Goal: Task Accomplishment & Management: Use online tool/utility

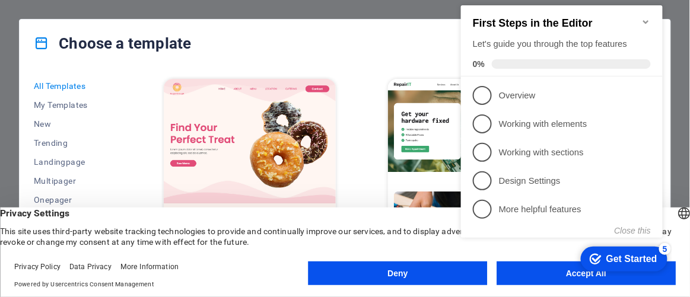
click at [646, 21] on icon "Minimize checklist" at bounding box center [645, 23] width 5 height 4
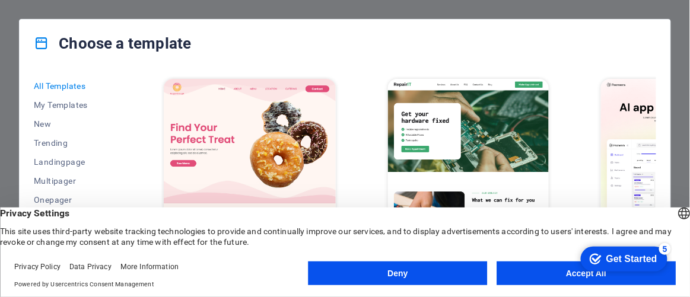
click at [535, 271] on button "Accept All" at bounding box center [586, 274] width 179 height 24
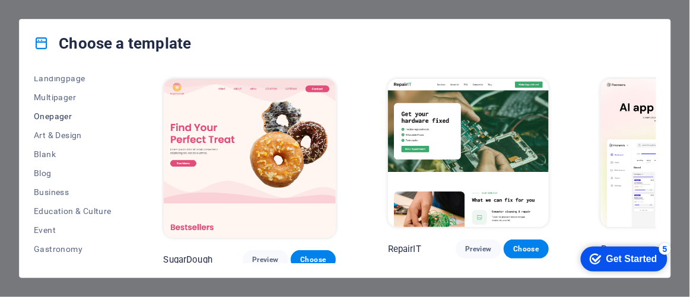
scroll to position [107, 0]
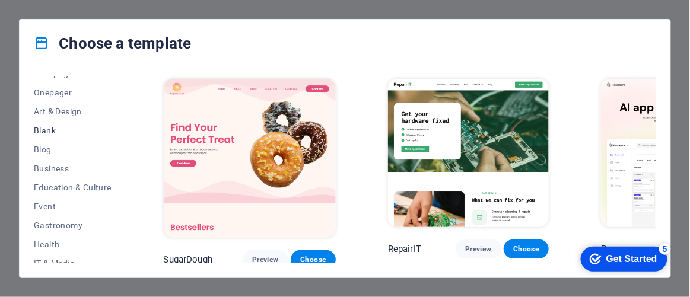
click at [48, 130] on span "Blank" at bounding box center [73, 130] width 78 height 9
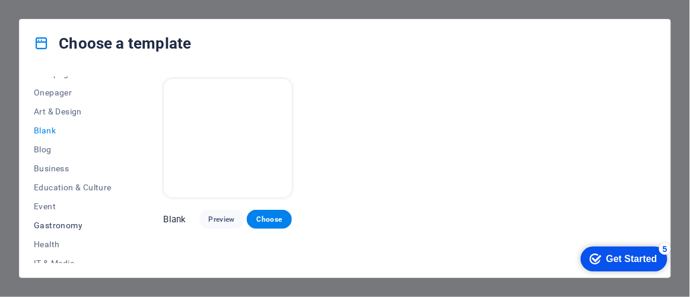
click at [69, 227] on span "Gastronomy" at bounding box center [73, 225] width 78 height 9
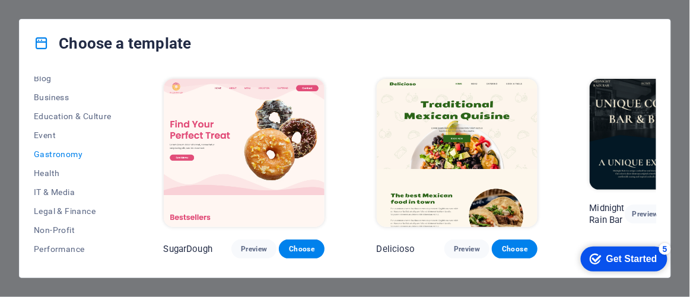
scroll to position [125, 0]
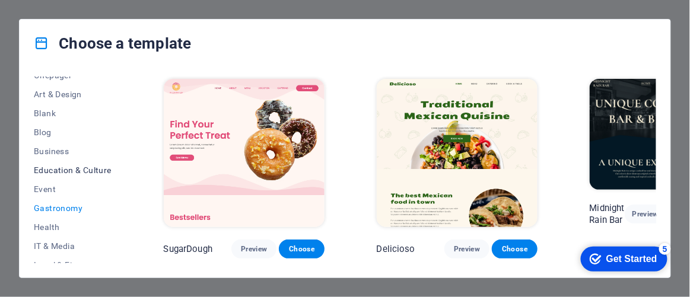
click at [67, 169] on span "Education & Culture" at bounding box center [73, 170] width 78 height 9
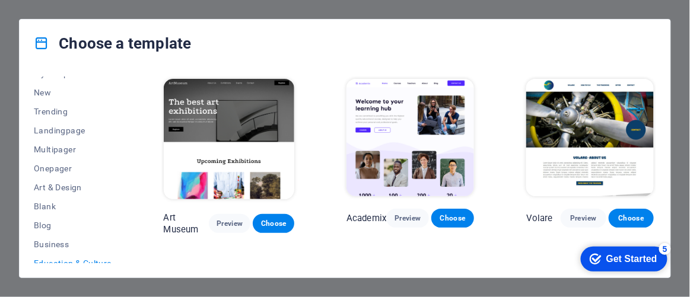
scroll to position [17, 0]
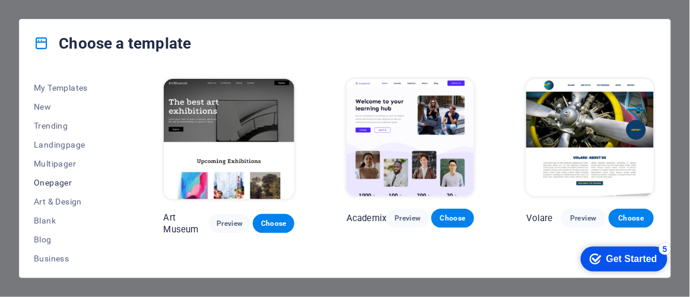
click at [56, 180] on span "Onepager" at bounding box center [73, 182] width 78 height 9
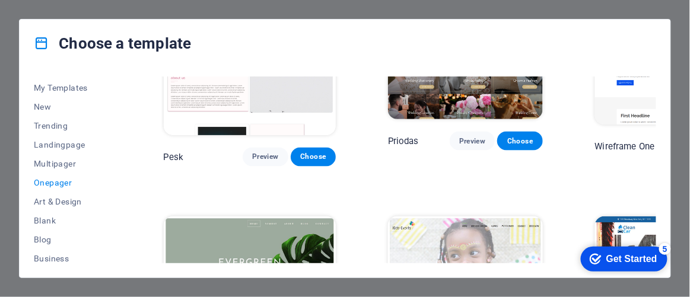
scroll to position [1564, 0]
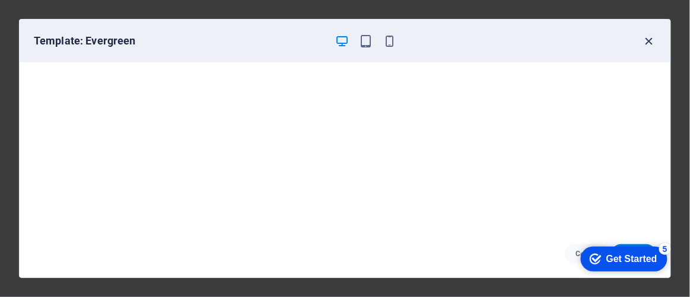
click at [644, 39] on icon "button" at bounding box center [650, 41] width 14 height 14
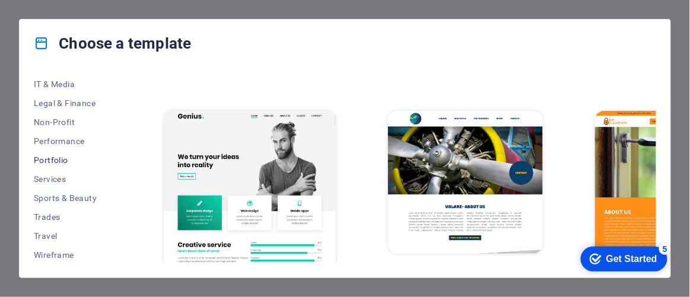
scroll to position [233, 0]
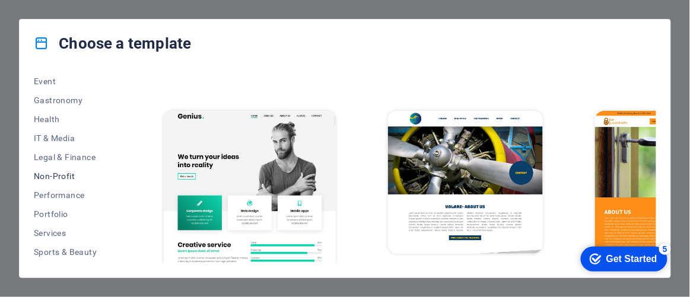
click at [52, 174] on span "Non-Profit" at bounding box center [73, 175] width 78 height 9
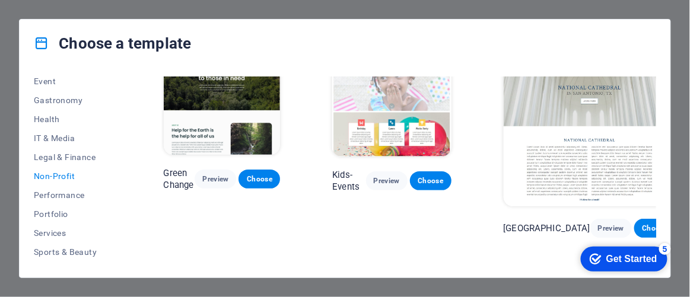
scroll to position [0, 0]
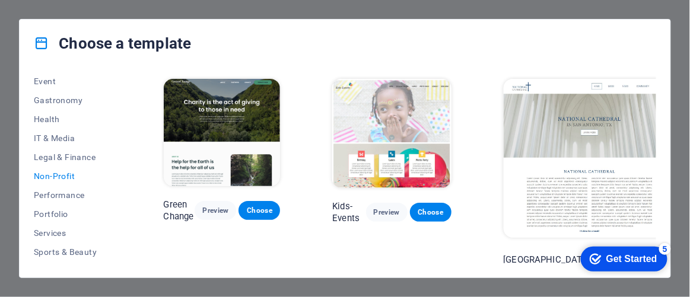
click at [600, 255] on span "Preview" at bounding box center [611, 259] width 23 height 9
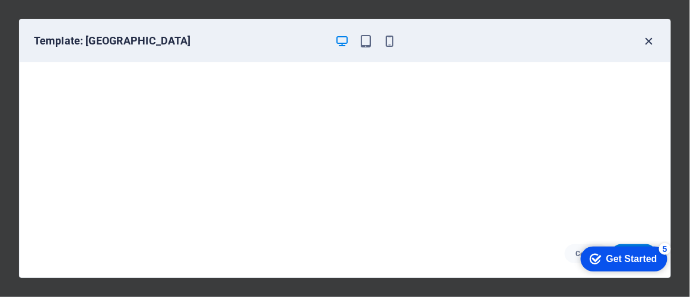
click at [649, 42] on icon "button" at bounding box center [650, 41] width 14 height 14
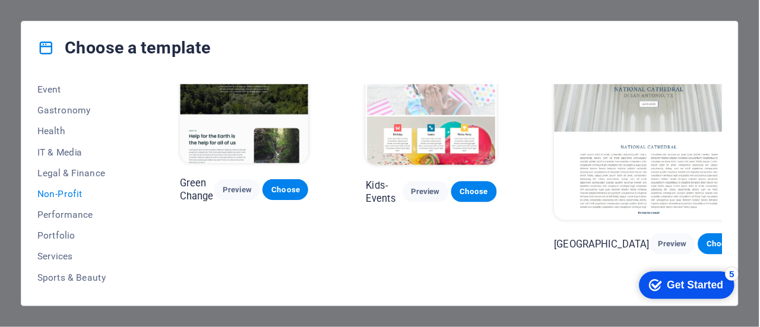
scroll to position [5, 0]
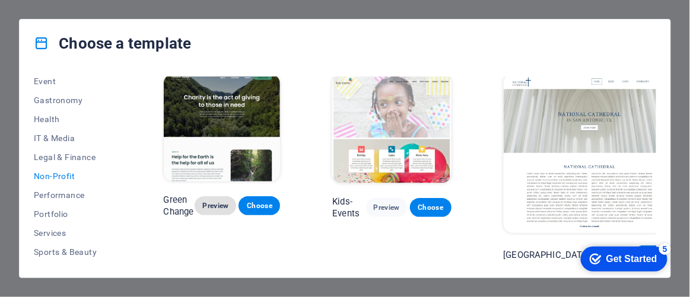
click at [226, 211] on span "Preview" at bounding box center [215, 205] width 23 height 9
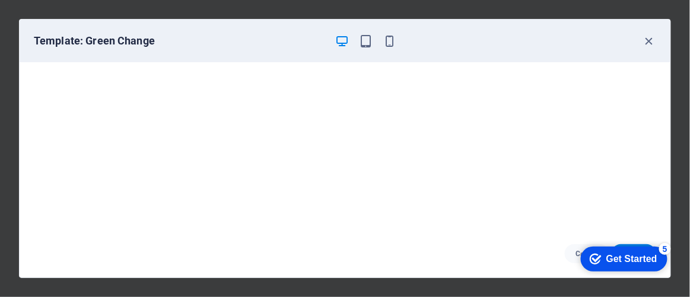
click at [620, 260] on div "Get Started" at bounding box center [631, 258] width 51 height 11
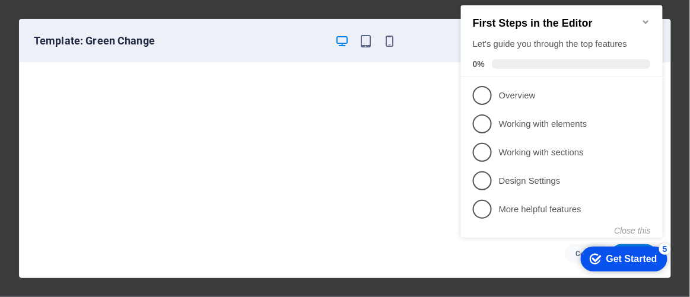
click at [487, 92] on span "1" at bounding box center [481, 96] width 19 height 19
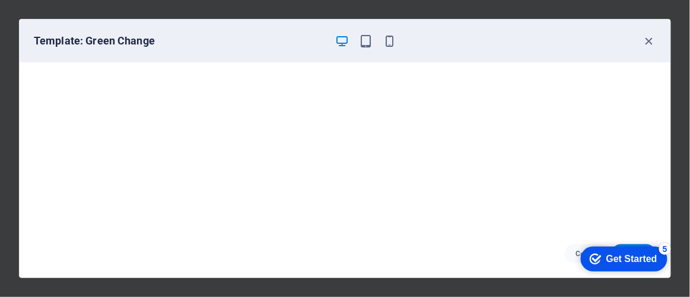
click at [618, 258] on div "Get Started" at bounding box center [631, 258] width 51 height 11
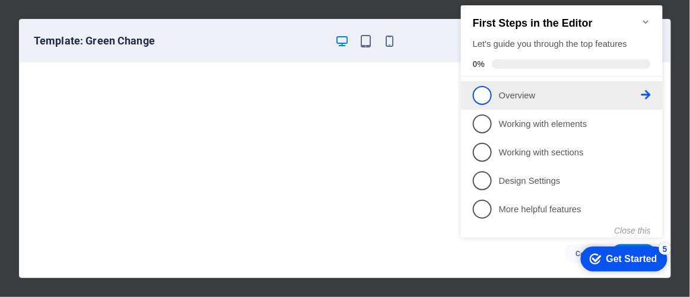
click at [480, 92] on span "1" at bounding box center [481, 96] width 19 height 19
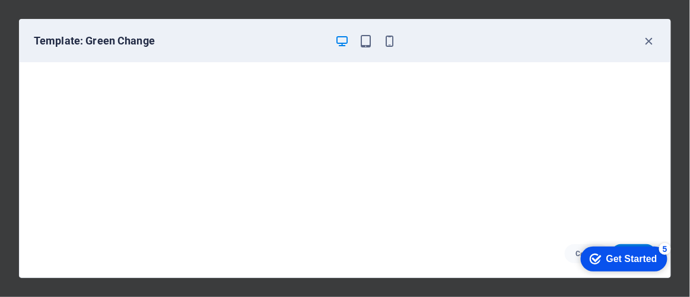
click at [622, 263] on div "Get Started" at bounding box center [631, 258] width 51 height 11
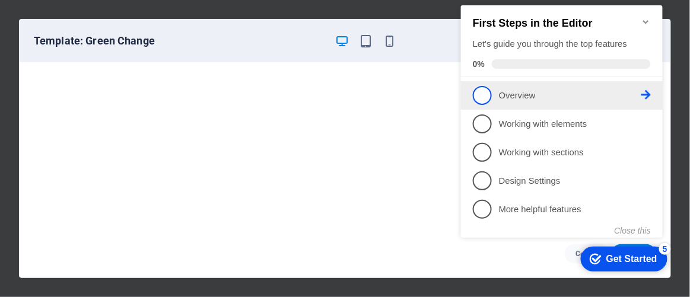
click at [647, 88] on link "1 Overview - incomplete" at bounding box center [561, 96] width 178 height 19
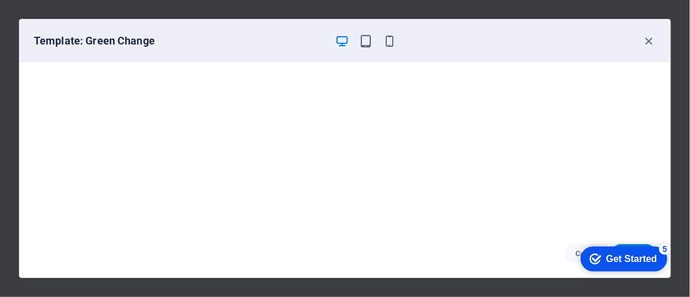
click at [575, 251] on div "checkmark Get Started 5 First Steps in the Editor Let's guide you through the t…" at bounding box center [621, 258] width 101 height 36
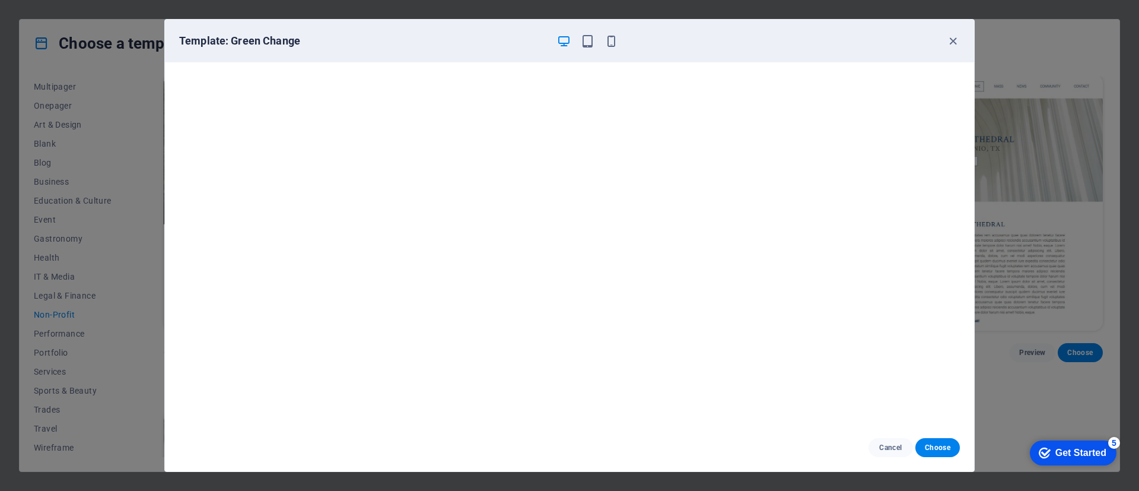
scroll to position [5, 0]
click at [690, 297] on span "Choose" at bounding box center [938, 447] width 26 height 9
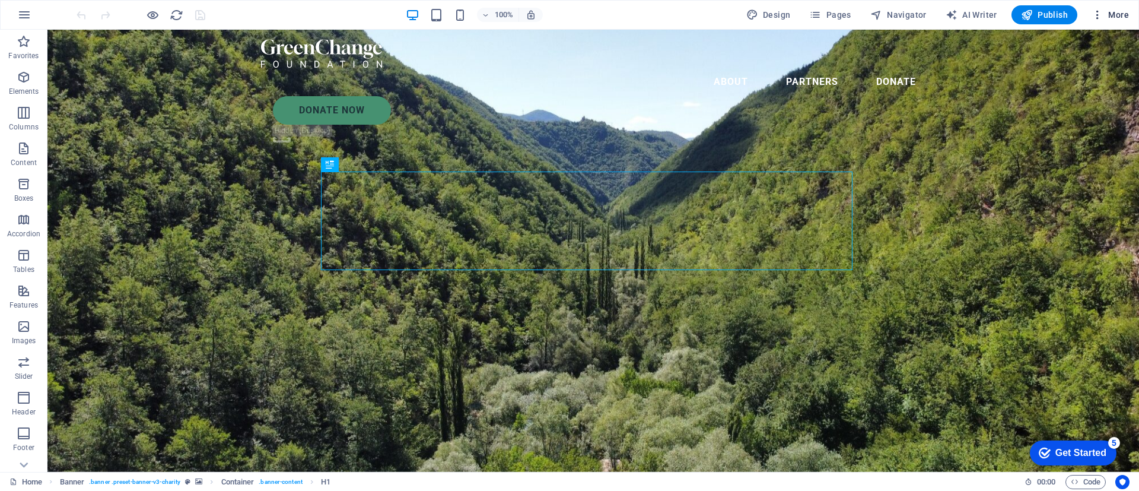
click at [1130, 11] on button "More" at bounding box center [1110, 14] width 47 height 19
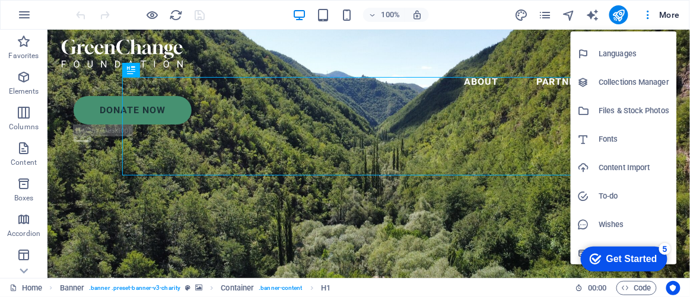
scroll to position [80, 0]
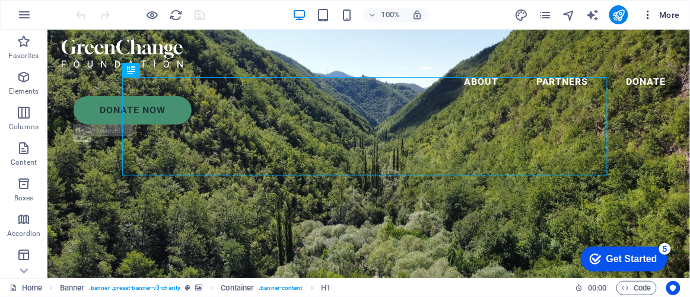
click at [0, 0] on span "More" at bounding box center [0, 0] width 0 height 0
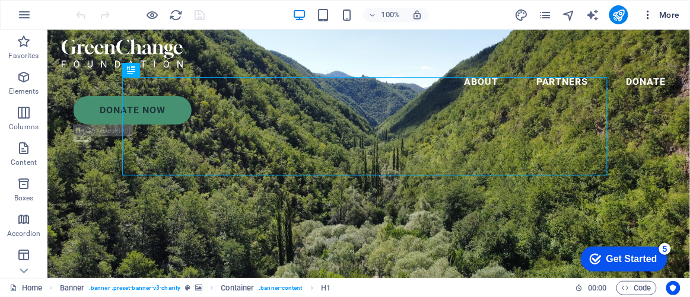
click at [0, 0] on icon "button" at bounding box center [0, 0] width 0 height 0
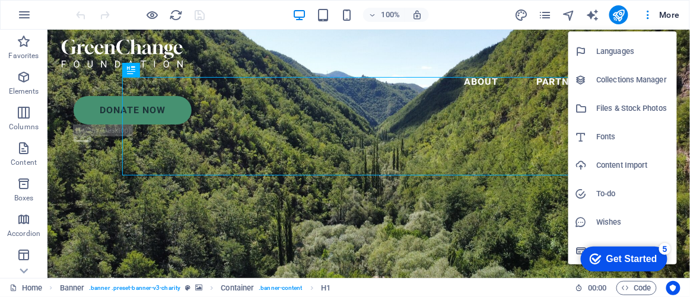
click at [595, 136] on div at bounding box center [586, 137] width 21 height 12
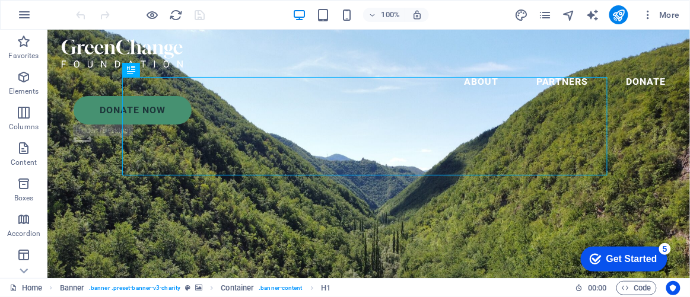
select select "popularity"
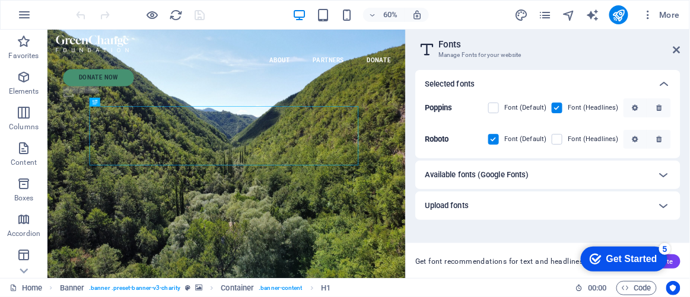
click at [502, 201] on div "Upload fonts" at bounding box center [537, 206] width 225 height 14
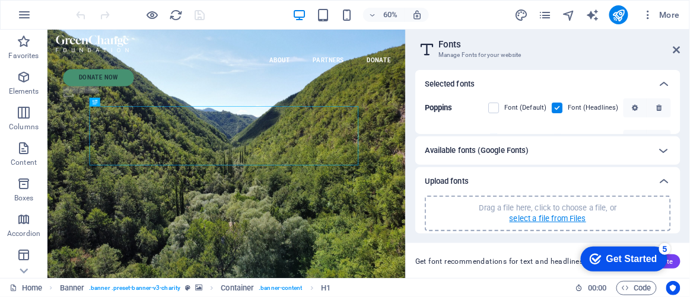
click at [531, 220] on p "select a file from Files" at bounding box center [548, 219] width 77 height 11
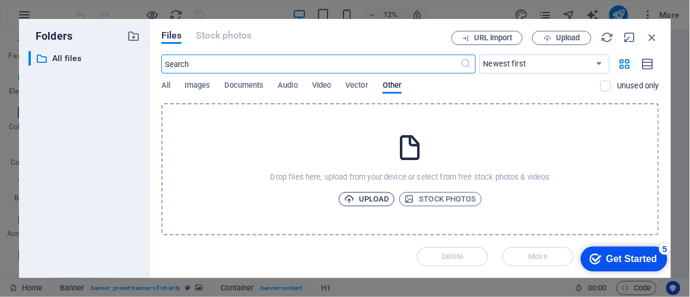
click at [375, 198] on span "Upload" at bounding box center [366, 199] width 45 height 14
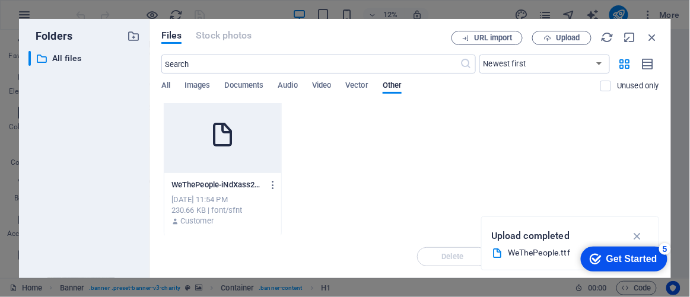
scroll to position [9, 0]
click at [196, 87] on span "Images" at bounding box center [198, 86] width 26 height 17
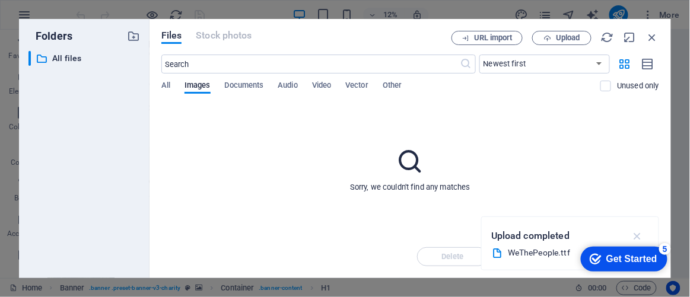
click at [640, 235] on icon "button" at bounding box center [638, 236] width 14 height 13
click at [564, 28] on div "Files Stock photos URL import Upload ​ Newest first Oldest first Name (A-Z) Nam…" at bounding box center [411, 148] width 522 height 259
click at [563, 33] on button "Upload" at bounding box center [561, 38] width 59 height 14
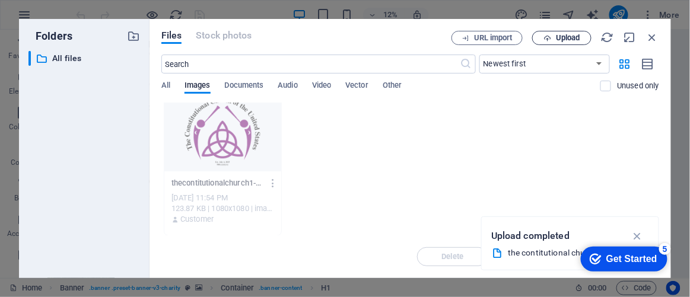
click at [565, 40] on span "Upload" at bounding box center [568, 37] width 24 height 7
click at [437, 145] on div "thecontitutionalchurch1-4mVOEIhu7_LeaN90Kzd-Iw.png thecontitutionalchurch1-4mVO…" at bounding box center [410, 165] width 498 height 142
click at [638, 233] on icon "button" at bounding box center [638, 236] width 14 height 13
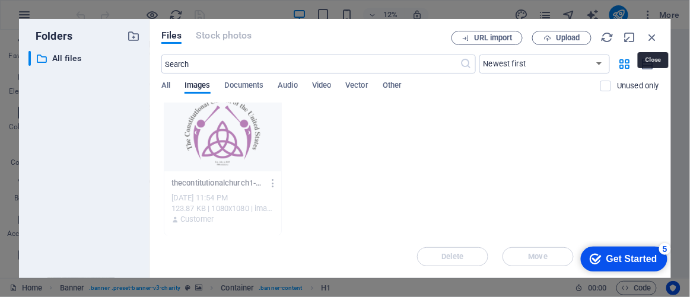
drag, startPoint x: 652, startPoint y: 37, endPoint x: 631, endPoint y: 37, distance: 21.4
click at [652, 37] on icon "button" at bounding box center [652, 37] width 13 height 13
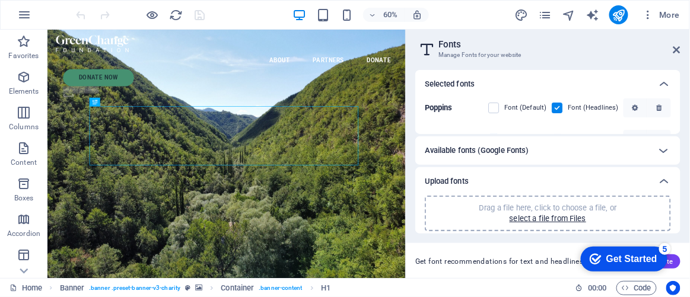
click at [681, 50] on icon at bounding box center [677, 49] width 7 height 9
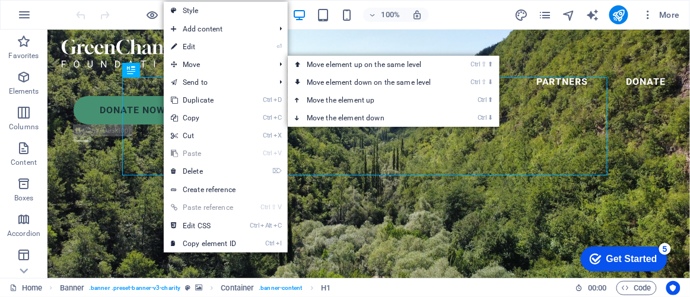
click at [202, 44] on link "⏎ Edit" at bounding box center [204, 47] width 80 height 18
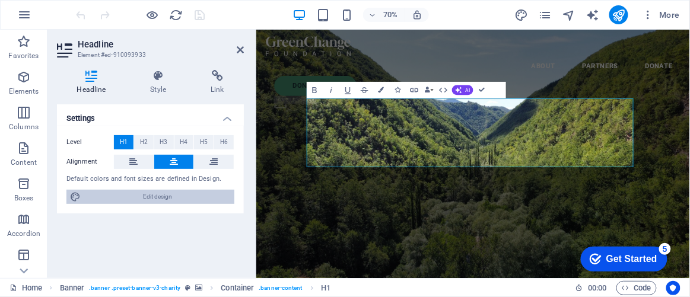
click at [150, 198] on span "Edit design" at bounding box center [157, 197] width 147 height 14
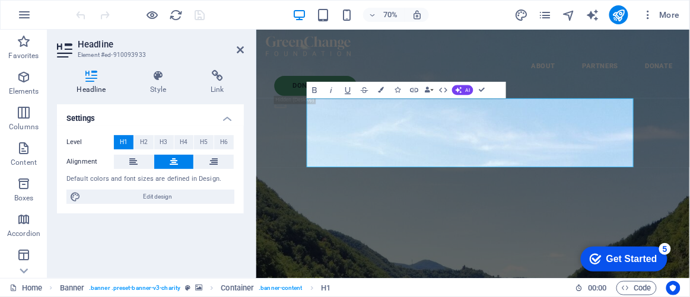
select select "px"
select select "300"
select select "px"
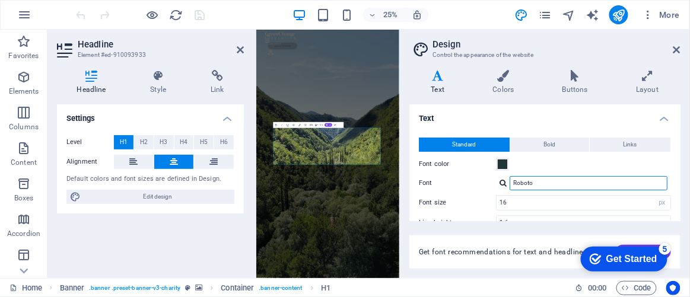
drag, startPoint x: 542, startPoint y: 183, endPoint x: 494, endPoint y: 183, distance: 48.1
click at [494, 183] on div "Font Roboto" at bounding box center [545, 183] width 252 height 14
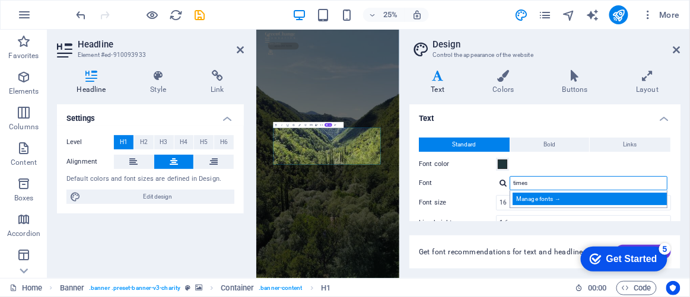
type input "times"
click at [530, 201] on div "Manage fonts →" at bounding box center [591, 199] width 157 height 12
select select "popularity"
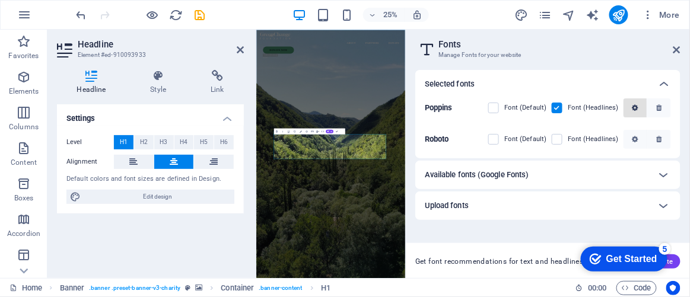
click at [633, 110] on icon "button" at bounding box center [635, 107] width 6 height 7
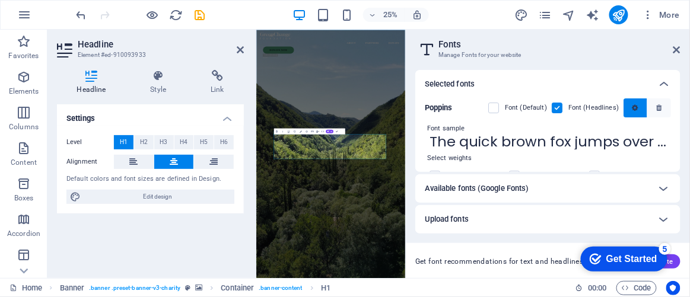
click at [633, 110] on icon "button" at bounding box center [635, 107] width 6 height 7
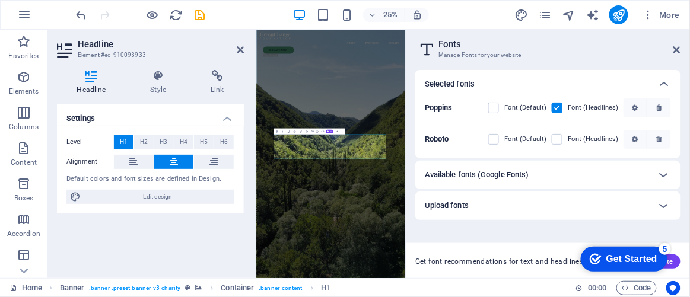
click at [512, 174] on h6 "Available fonts (Google Fonts)" at bounding box center [477, 175] width 104 height 14
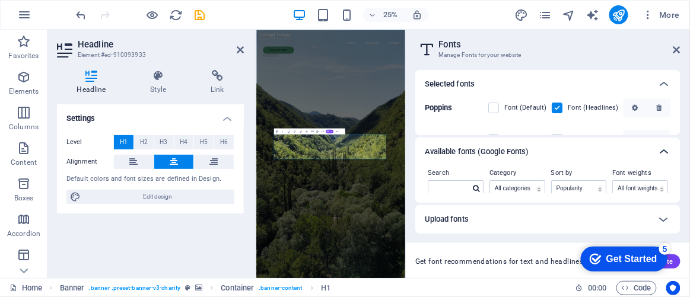
click at [659, 151] on icon at bounding box center [664, 152] width 14 height 14
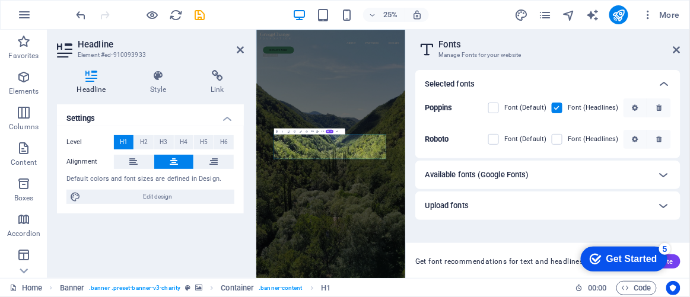
click at [438, 139] on b "Roboto" at bounding box center [437, 139] width 24 height 9
click at [634, 141] on icon "button" at bounding box center [635, 139] width 6 height 7
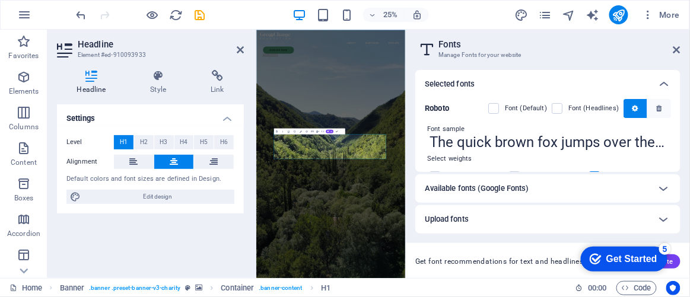
scroll to position [0, 0]
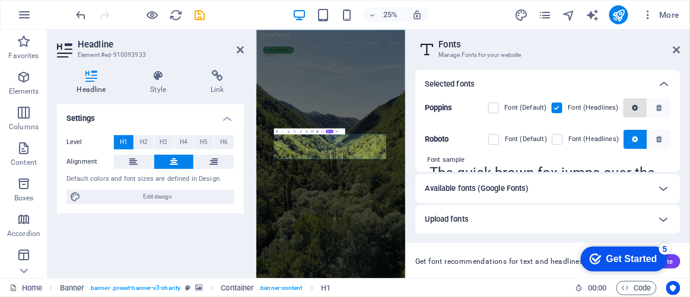
click at [632, 109] on icon "button" at bounding box center [635, 107] width 6 height 7
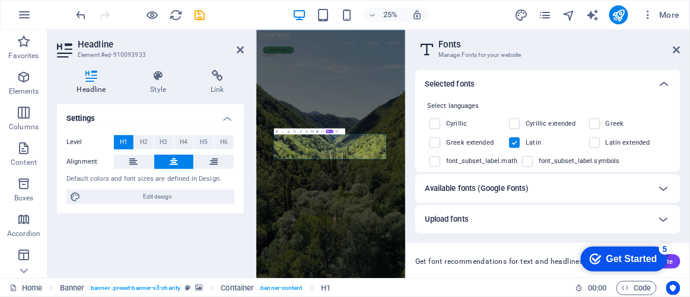
scroll to position [514, 0]
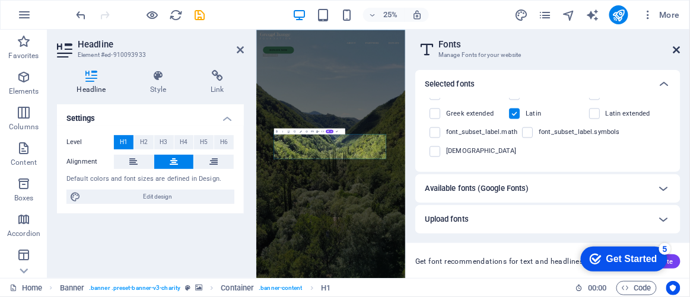
click at [677, 50] on icon at bounding box center [677, 49] width 7 height 9
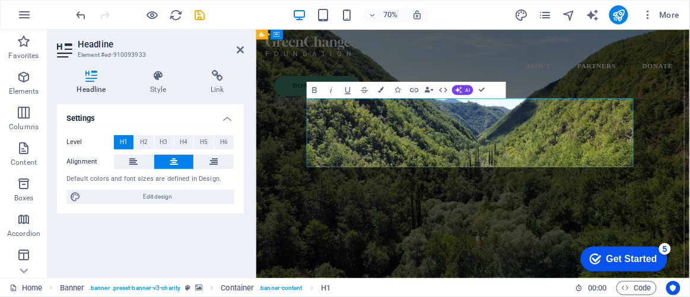
drag, startPoint x: 294, startPoint y: 137, endPoint x: 119, endPoint y: 240, distance: 203.2
click at [119, 241] on div "Settings Level H1 H2 H3 H4 H5 H6 Alignment Default colors and font sizes are de…" at bounding box center [150, 186] width 187 height 164
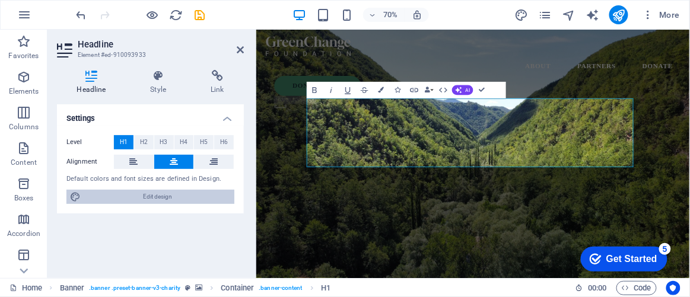
click at [148, 195] on span "Edit design" at bounding box center [157, 197] width 147 height 14
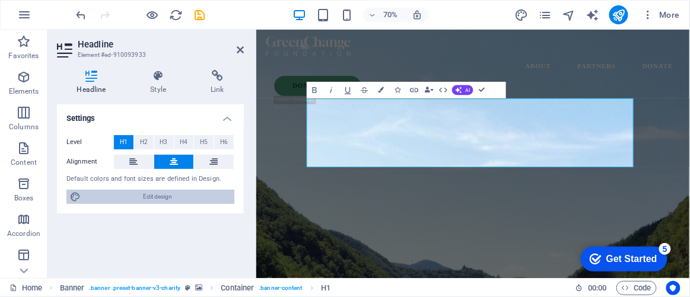
select select "px"
select select "300"
select select "px"
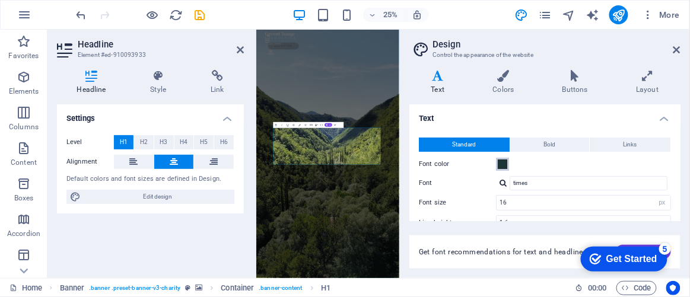
click at [502, 166] on span at bounding box center [502, 164] width 9 height 9
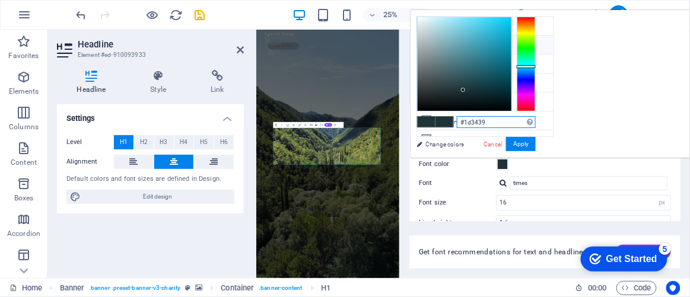
drag, startPoint x: 635, startPoint y: 122, endPoint x: 571, endPoint y: 123, distance: 63.5
click at [542, 123] on div "#1d3439 Supported formats #0852ed rgb(8, 82, 237) rgba(8, 82, 237, 90%) hsv(221…" at bounding box center [476, 170] width 131 height 319
type input "#000000"
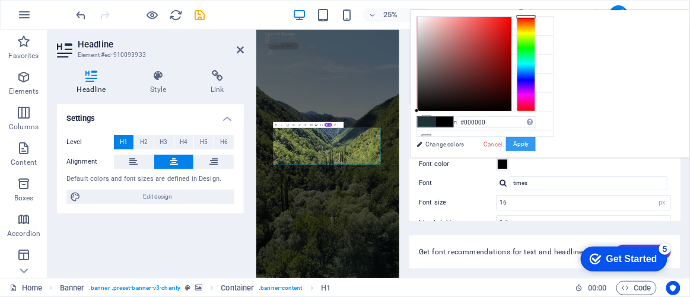
click at [536, 139] on button "Apply" at bounding box center [521, 144] width 30 height 14
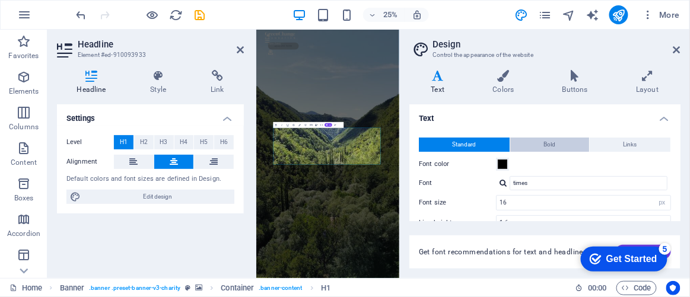
click at [558, 148] on button "Bold" at bounding box center [549, 145] width 79 height 14
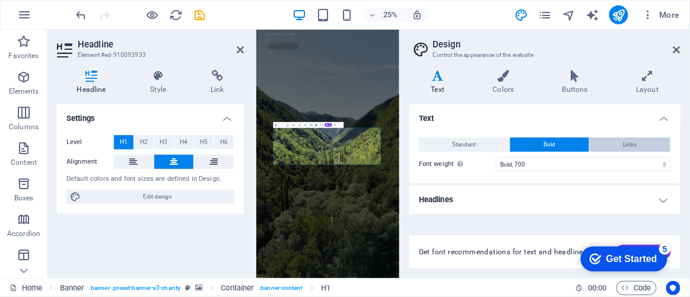
click at [616, 142] on button "Links" at bounding box center [630, 145] width 81 height 14
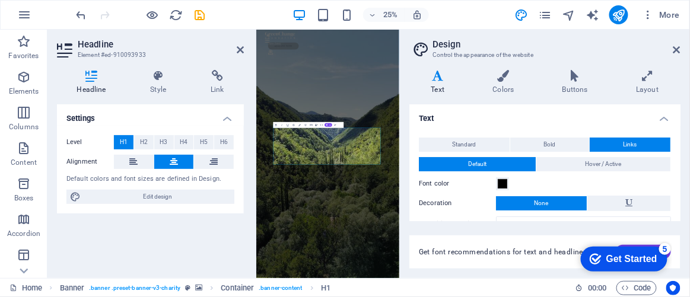
click at [441, 84] on h4 "Text" at bounding box center [440, 82] width 62 height 25
click at [433, 80] on icon at bounding box center [437, 76] width 57 height 12
click at [453, 144] on span "Standard" at bounding box center [465, 145] width 24 height 14
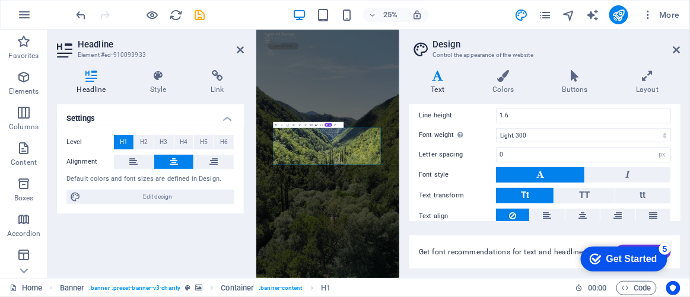
scroll to position [151, 0]
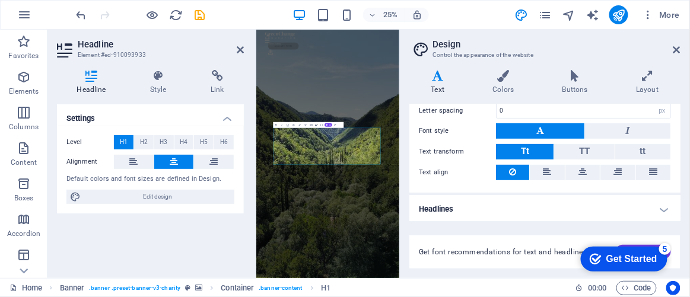
click at [665, 207] on h4 "Headlines" at bounding box center [544, 209] width 271 height 28
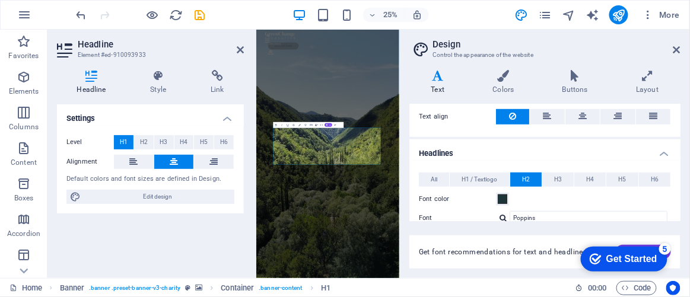
scroll to position [259, 0]
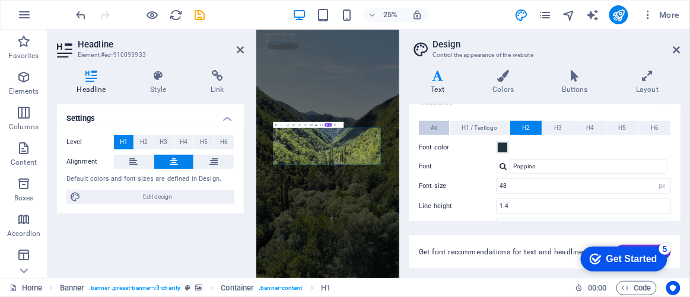
click at [432, 126] on span "All" at bounding box center [434, 128] width 7 height 14
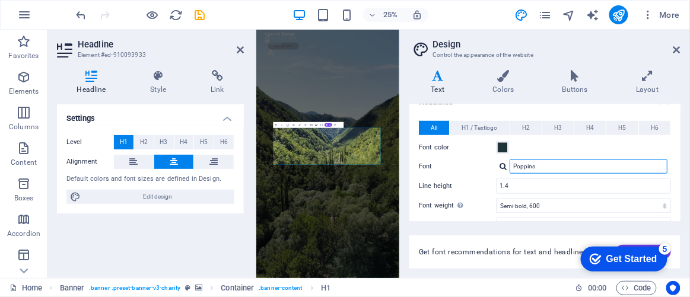
click at [536, 164] on input "Poppins" at bounding box center [589, 167] width 158 height 14
click at [502, 164] on div at bounding box center [503, 167] width 7 height 8
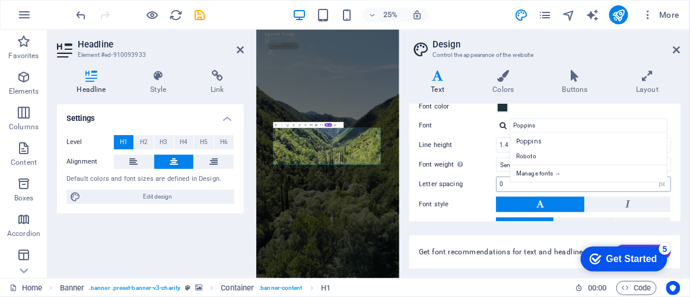
scroll to position [313, 0]
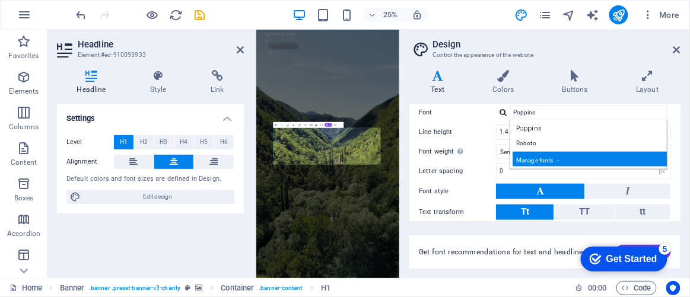
click at [544, 155] on div "Manage fonts →" at bounding box center [591, 159] width 157 height 15
select select "popularity"
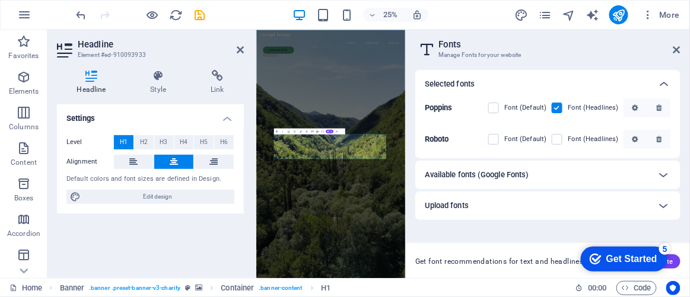
click at [513, 174] on h6 "Available fonts (Google Fonts)" at bounding box center [477, 175] width 104 height 14
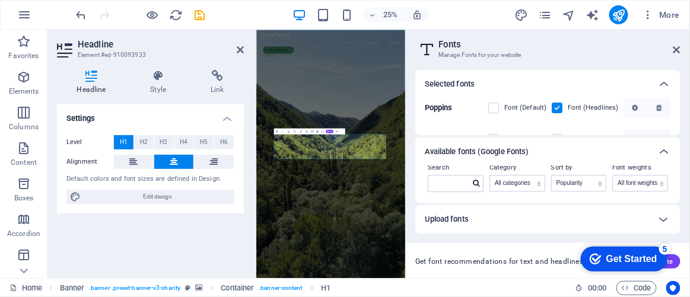
scroll to position [6, 0]
click at [448, 179] on input "text" at bounding box center [449, 182] width 42 height 15
type input "times new roman"
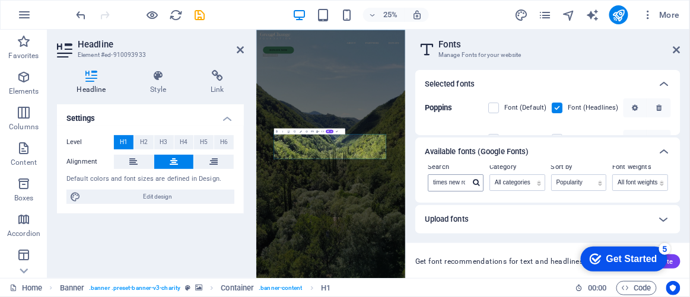
click at [476, 182] on icon at bounding box center [476, 182] width 7 height 7
click at [236, 51] on header "Headline Element #ed-910093933" at bounding box center [150, 45] width 187 height 31
click at [239, 47] on icon at bounding box center [240, 49] width 7 height 9
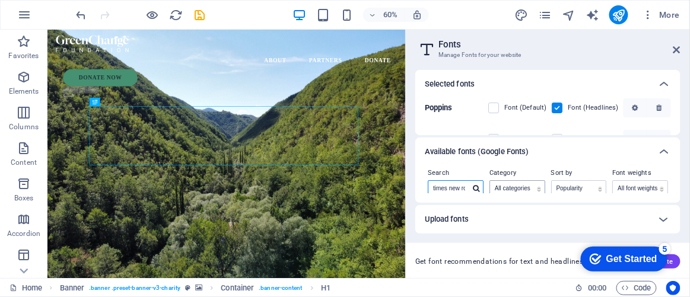
scroll to position [0, 13]
drag, startPoint x: 431, startPoint y: 190, endPoint x: 509, endPoint y: 188, distance: 77.8
click at [509, 188] on div "Search times new roman Category All categories serif display monospace sans-ser…" at bounding box center [548, 183] width 246 height 35
click at [476, 183] on icon at bounding box center [476, 182] width 7 height 7
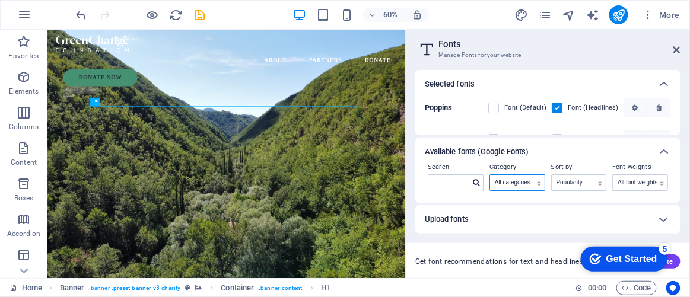
click at [530, 181] on select "All categories serif display monospace sans-serif handwriting" at bounding box center [517, 182] width 55 height 15
select select "serif"
click at [490, 175] on select "All categories serif display monospace sans-serif handwriting" at bounding box center [517, 182] width 55 height 15
click at [575, 185] on select "Name Category Popularity" at bounding box center [579, 182] width 55 height 15
select select "name"
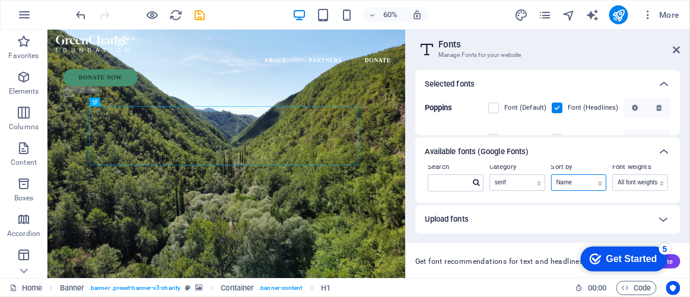
click at [552, 175] on select "Name Category Popularity" at bounding box center [579, 182] width 55 height 15
click at [628, 182] on select "All font weights 100 100italic 200 200italic 300 300italic 500 500italic 600 60…" at bounding box center [640, 182] width 55 height 15
click at [451, 183] on input "text" at bounding box center [449, 182] width 42 height 15
type input "times"
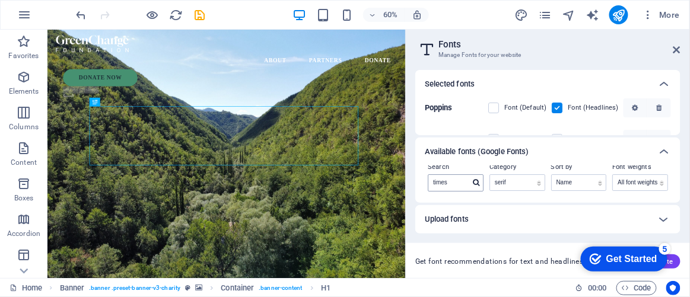
click at [476, 182] on icon at bounding box center [476, 182] width 7 height 7
click at [475, 217] on div "Upload fonts" at bounding box center [537, 219] width 225 height 14
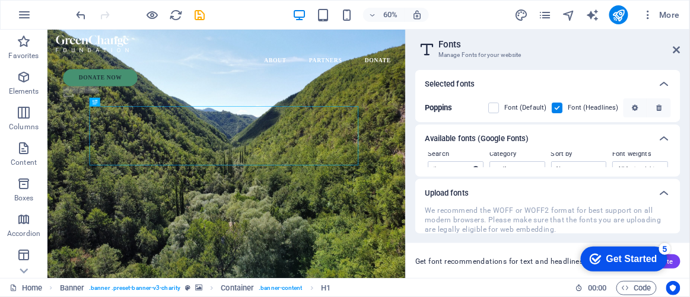
scroll to position [0, 0]
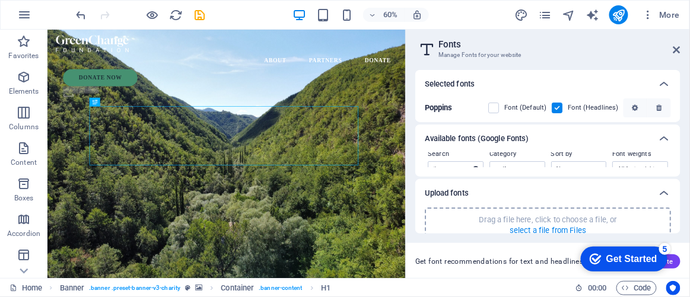
click at [538, 230] on p "select a file from Files" at bounding box center [548, 230] width 77 height 11
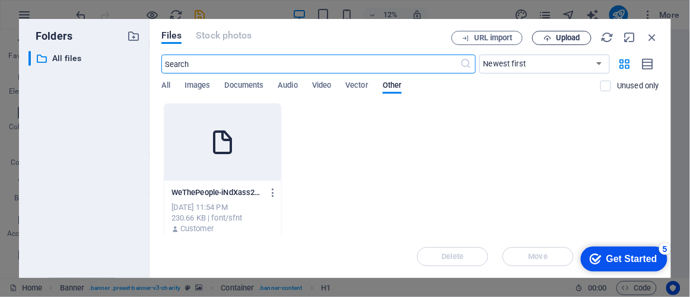
click at [566, 39] on span "Upload" at bounding box center [568, 37] width 24 height 7
